Goal: Task Accomplishment & Management: Use online tool/utility

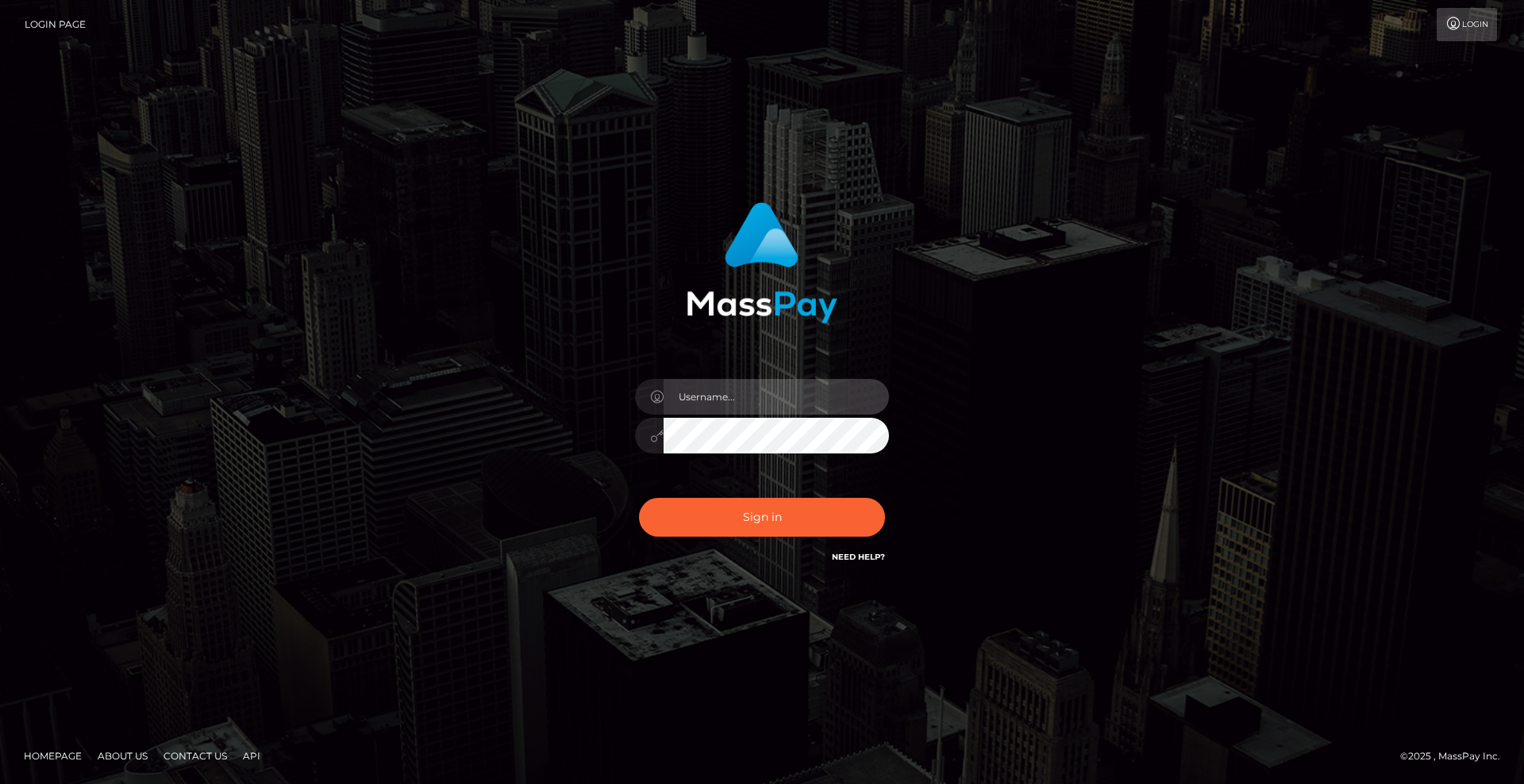
type input "Lady"
click at [1057, 467] on div "Lady Sign in" at bounding box center [762, 392] width 905 height 404
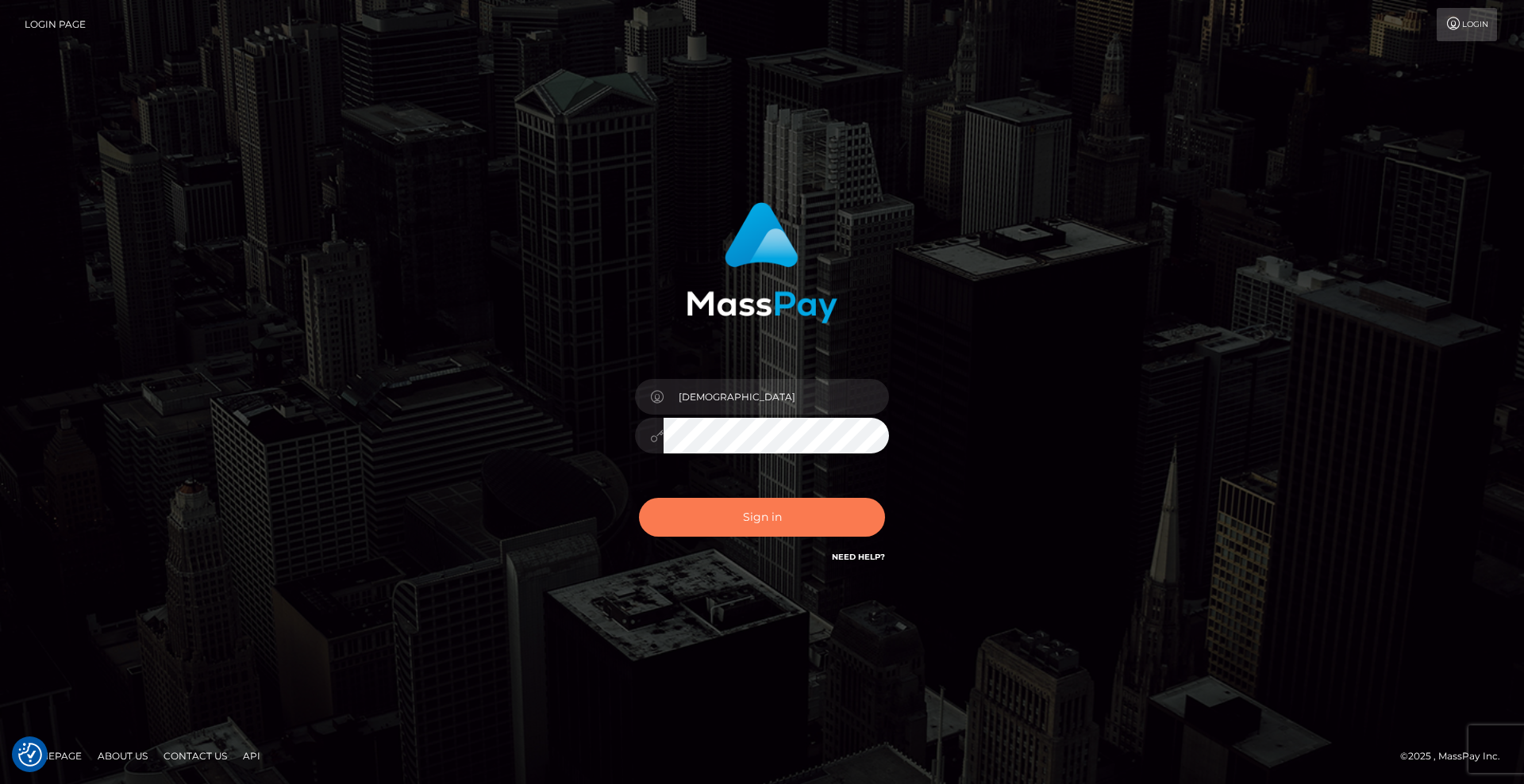
click at [779, 519] on button "Sign in" at bounding box center [762, 517] width 246 height 39
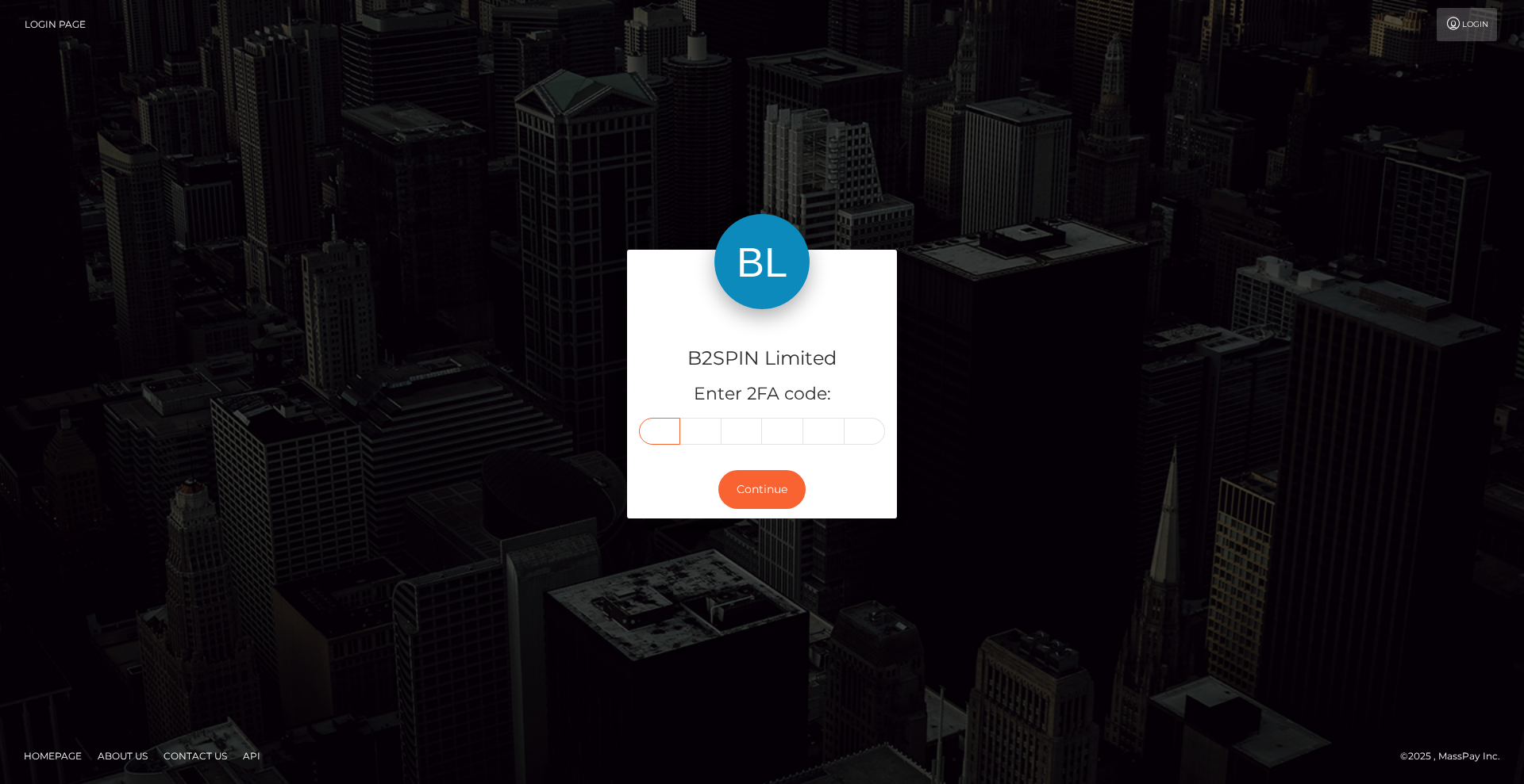
drag, startPoint x: 652, startPoint y: 432, endPoint x: 842, endPoint y: 422, distance: 190.3
click at [652, 432] on input "text" at bounding box center [659, 431] width 41 height 27
type input "7"
type input "6"
type input "5"
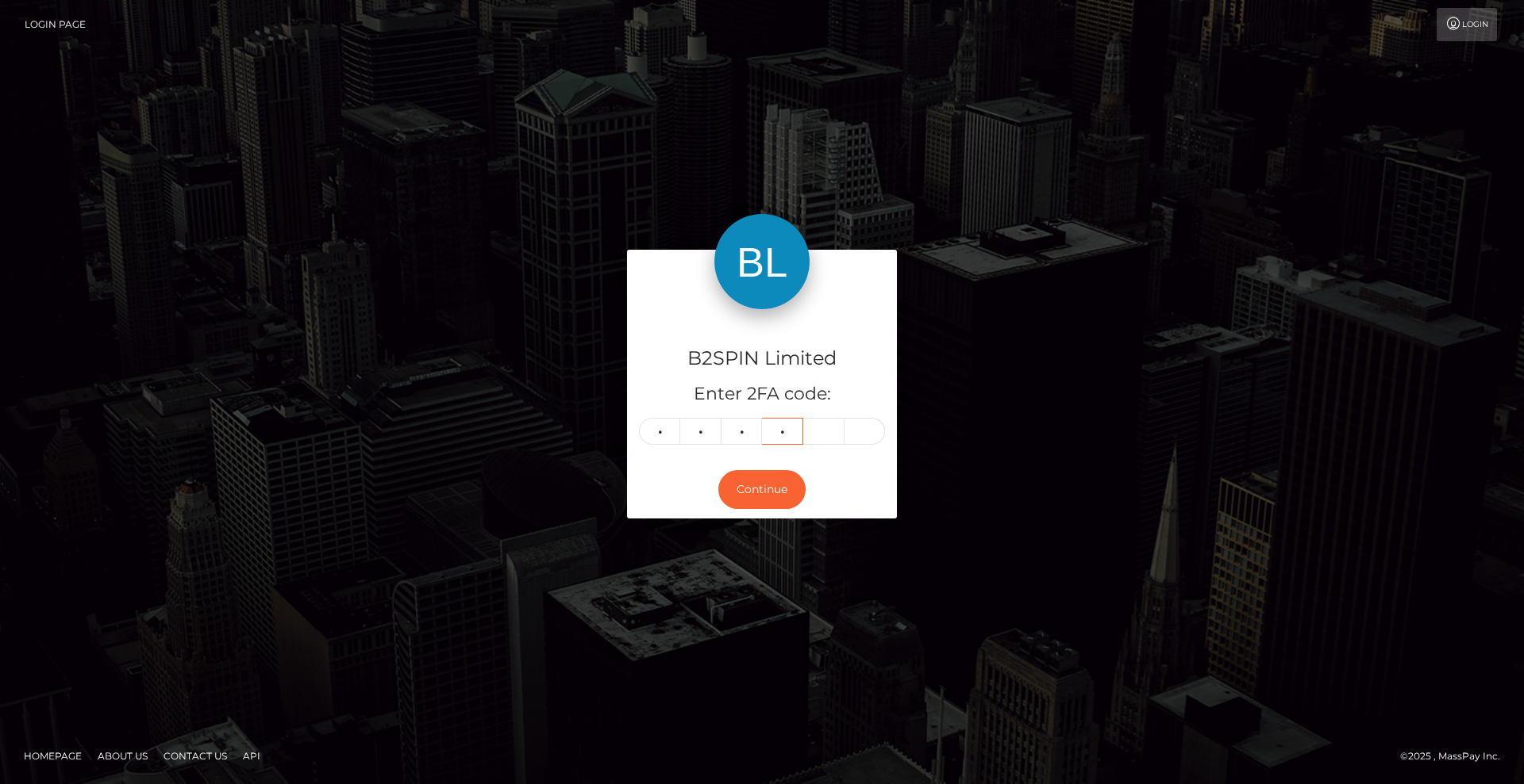
type input "8"
type input "3"
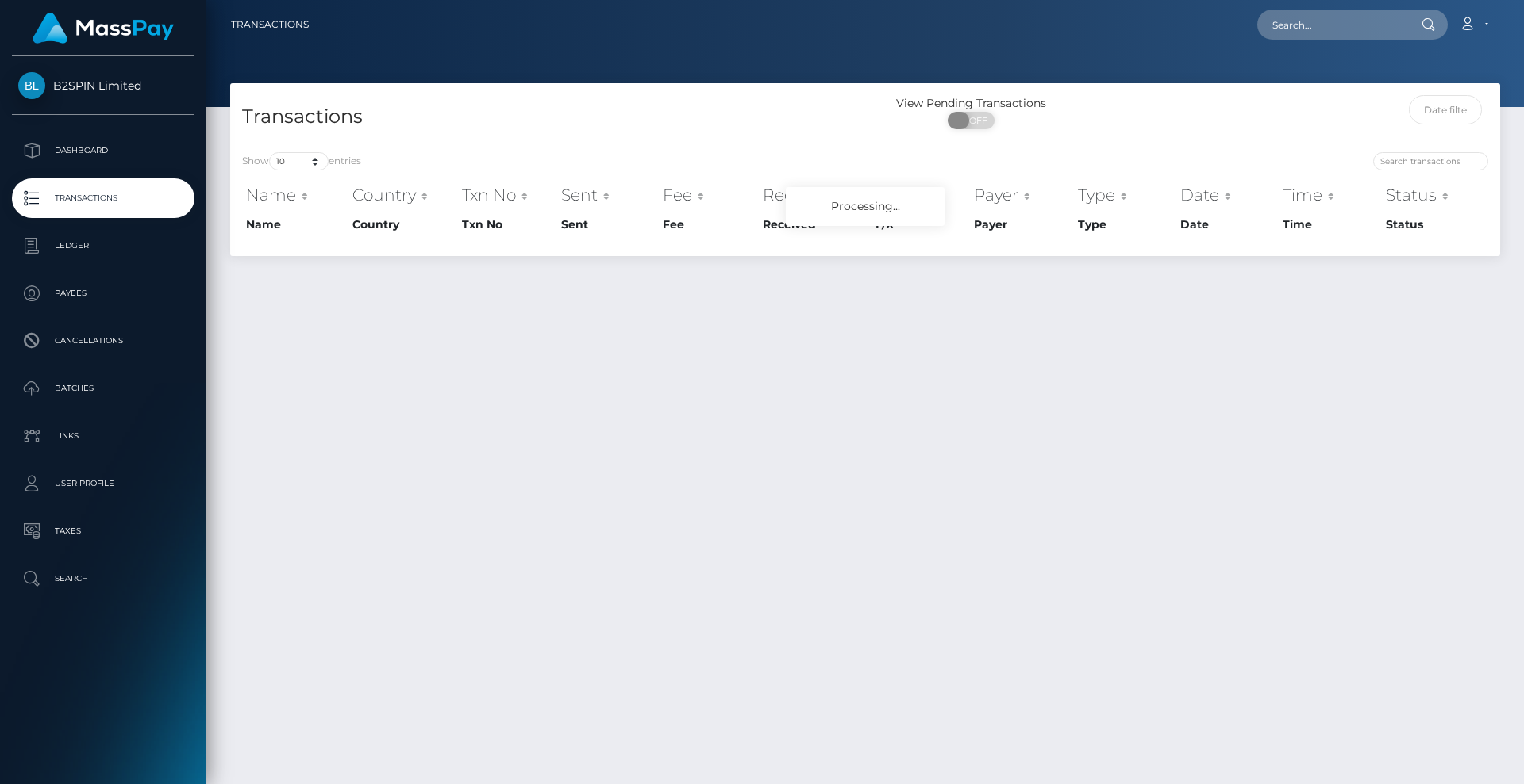
click at [971, 113] on span "OFF" at bounding box center [976, 120] width 40 height 18
checkbox input "true"
click at [867, 63] on div at bounding box center [865, 53] width 1317 height 107
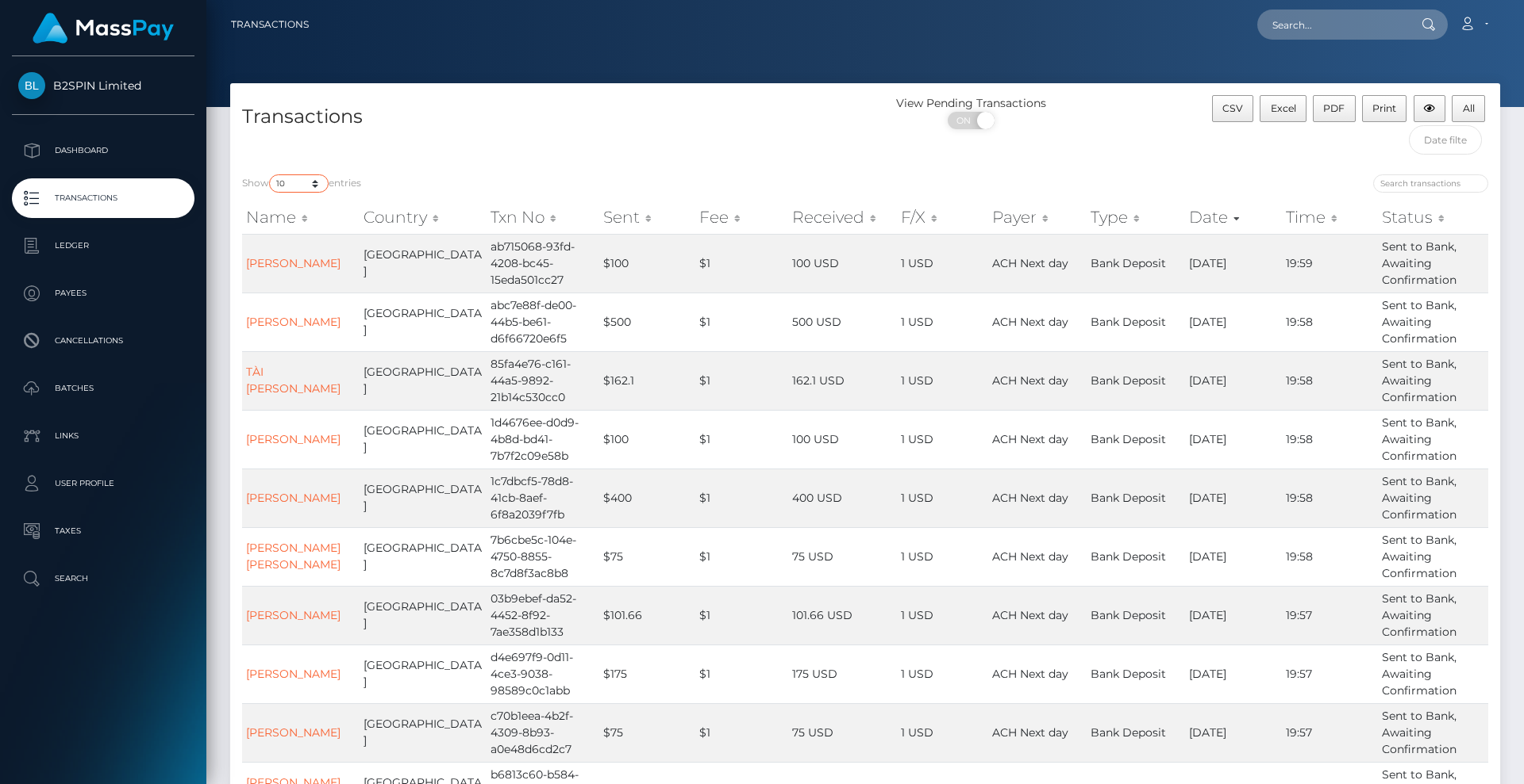
click at [315, 184] on select "10 25 50 100 250 500 1,000 3,500" at bounding box center [298, 184] width 60 height 19
select select "3500"
click at [270, 174] on select "10 25 50 100 250 500 1,000 3,500" at bounding box center [298, 184] width 60 height 19
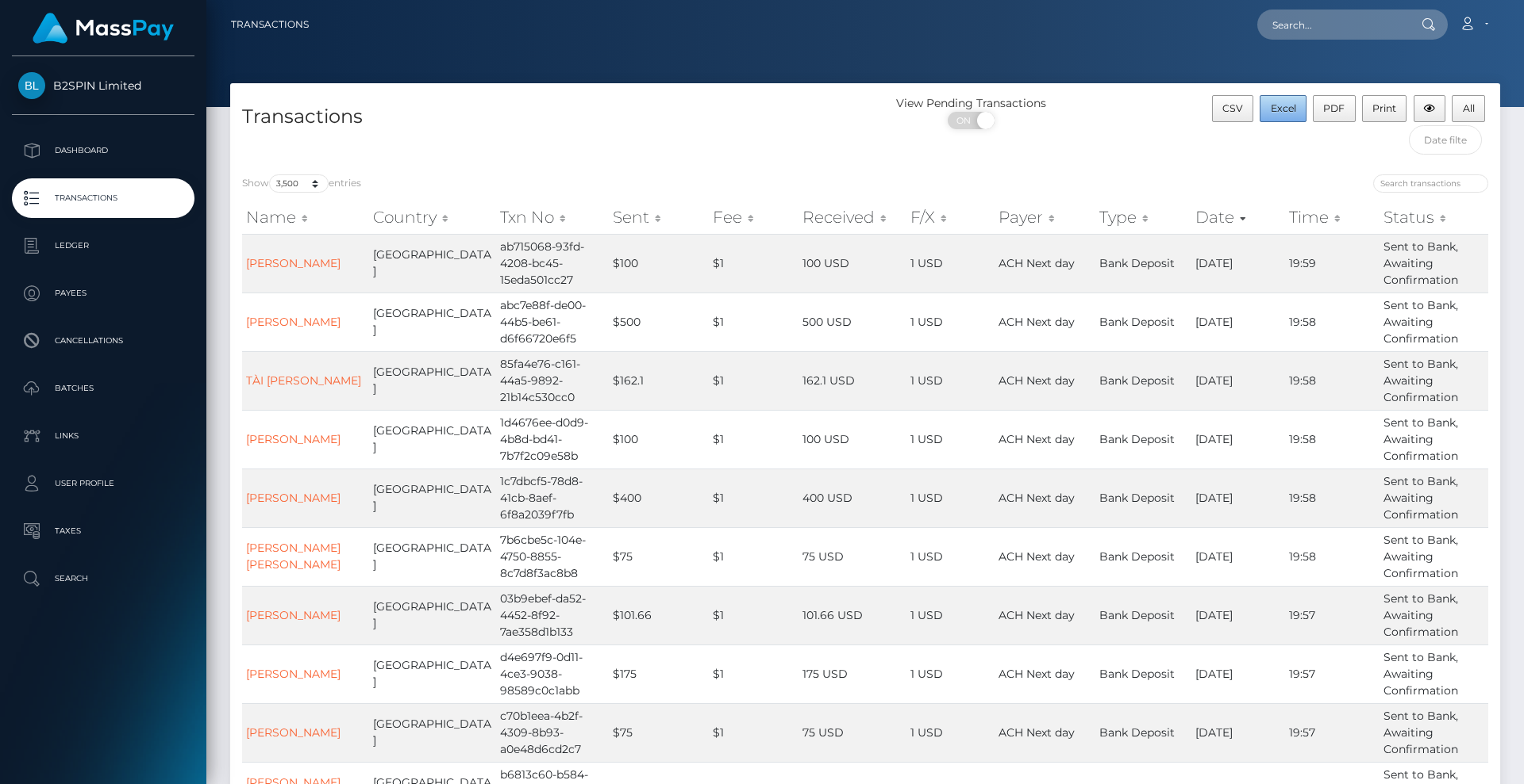
click at [1289, 107] on span "Excel" at bounding box center [1282, 108] width 25 height 12
